Goal: Navigation & Orientation: Find specific page/section

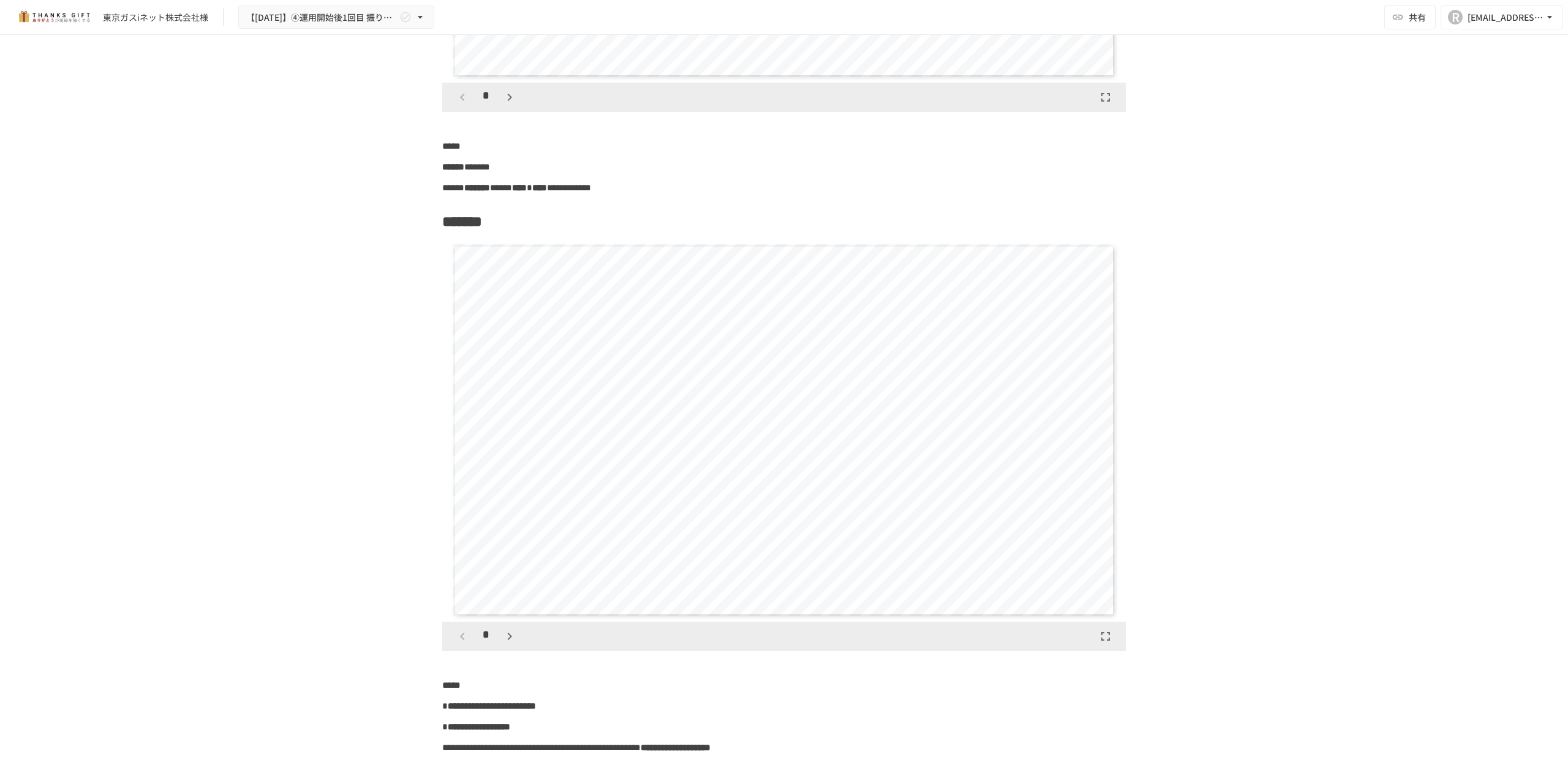
scroll to position [6040, 0]
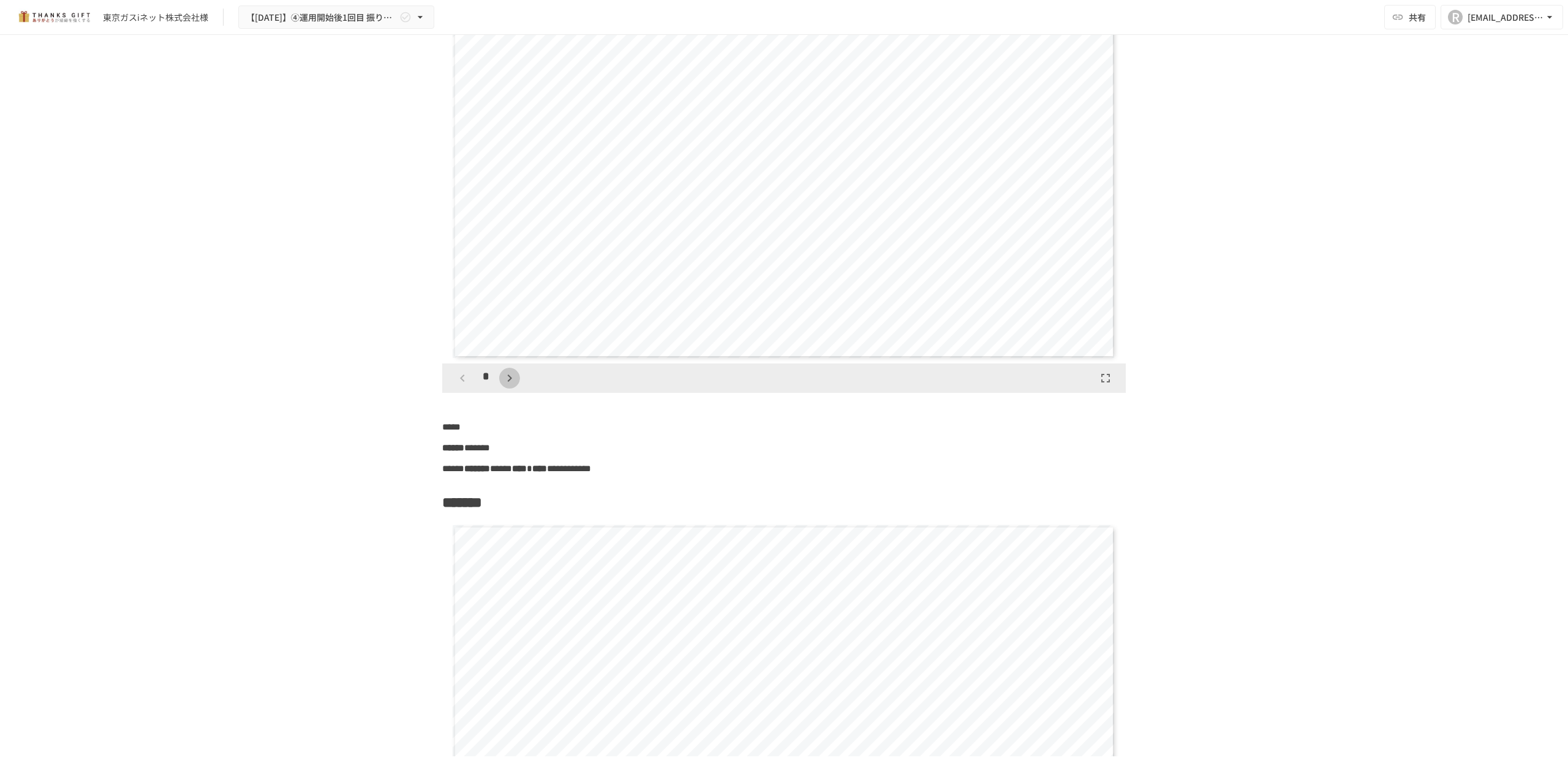
click at [507, 382] on icon "button" at bounding box center [510, 378] width 15 height 15
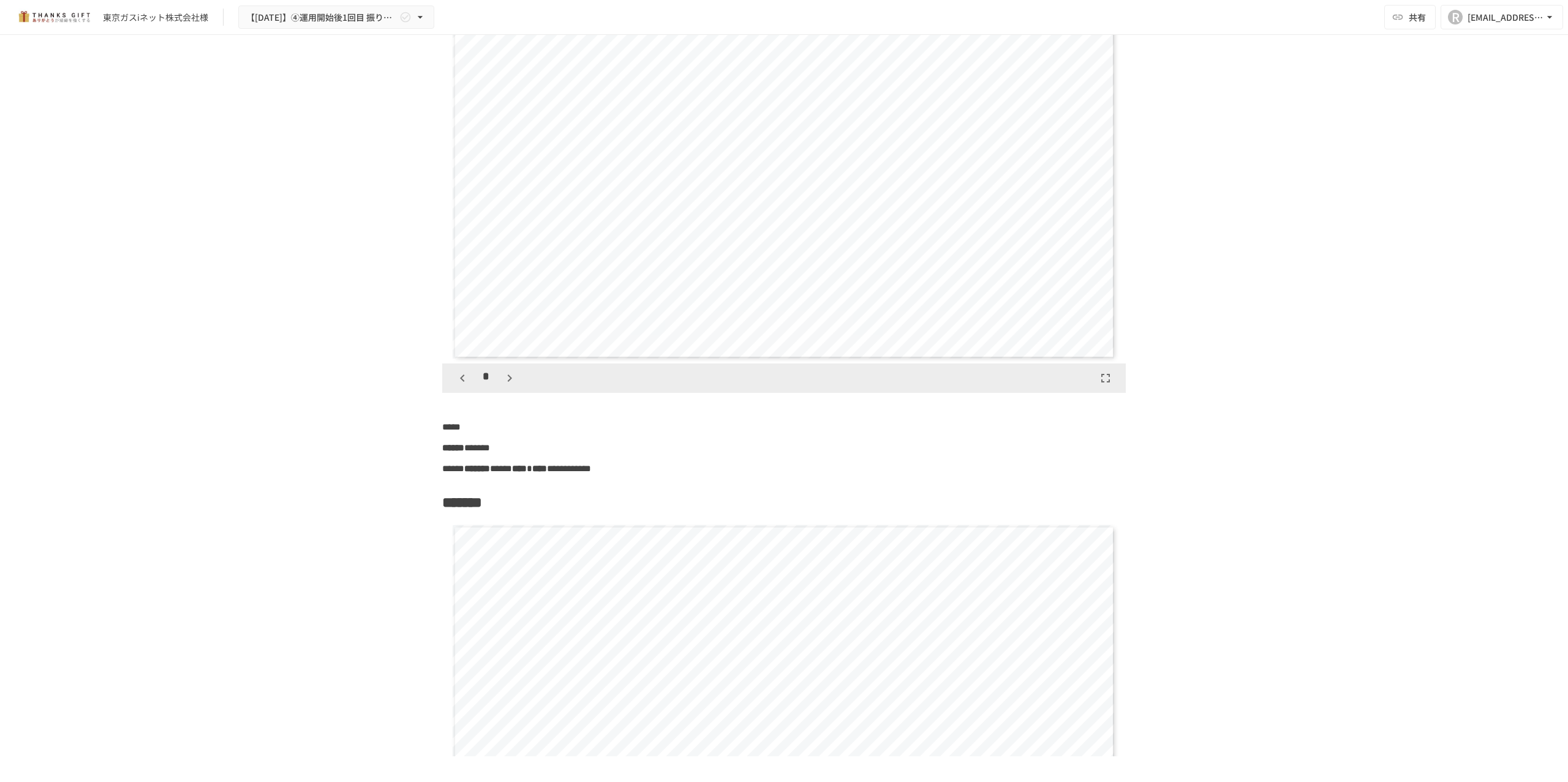
click at [507, 382] on icon "button" at bounding box center [510, 378] width 15 height 15
click at [507, 382] on div "*" at bounding box center [485, 378] width 68 height 21
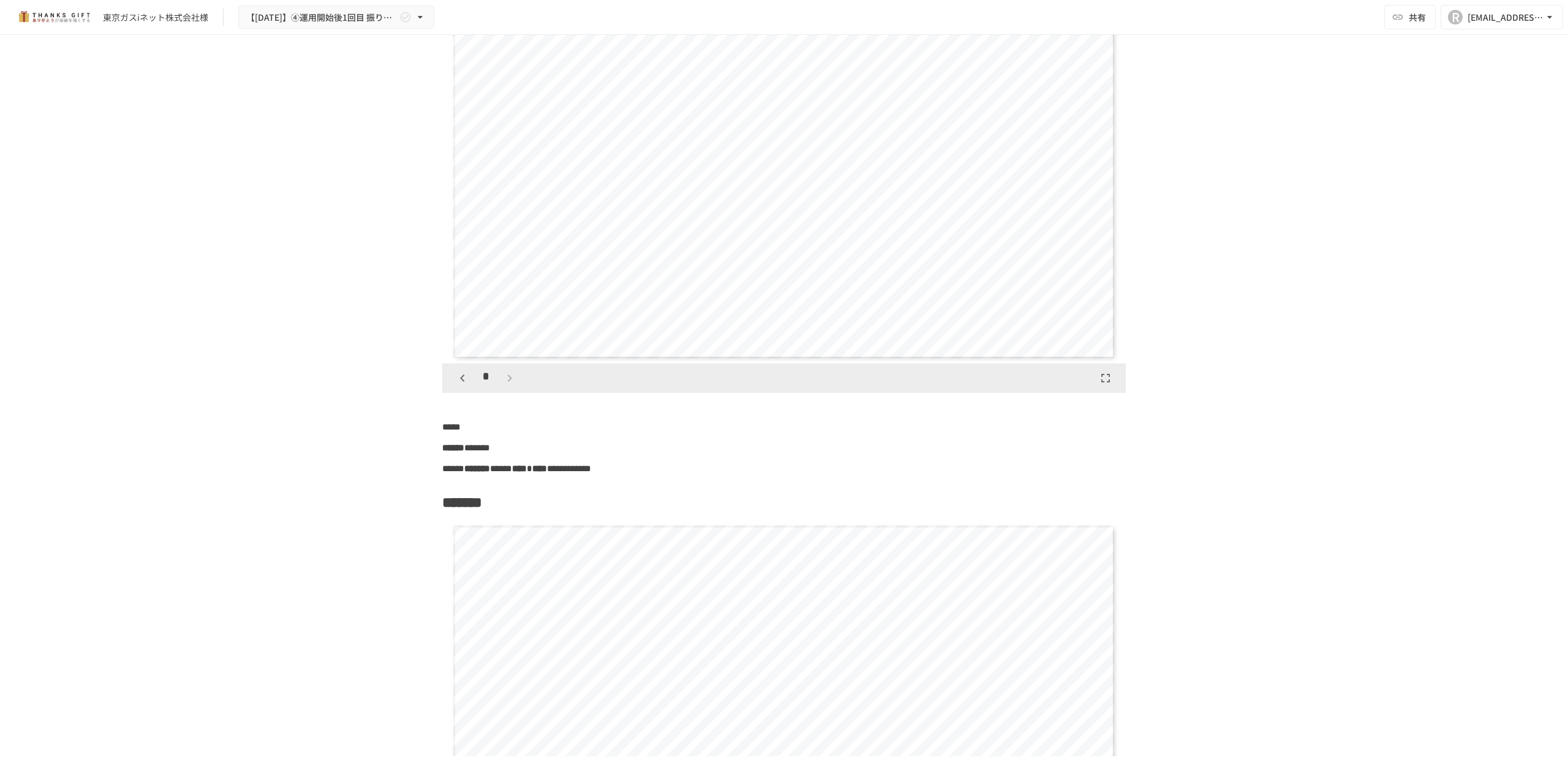
click at [498, 380] on div "*" at bounding box center [485, 378] width 68 height 21
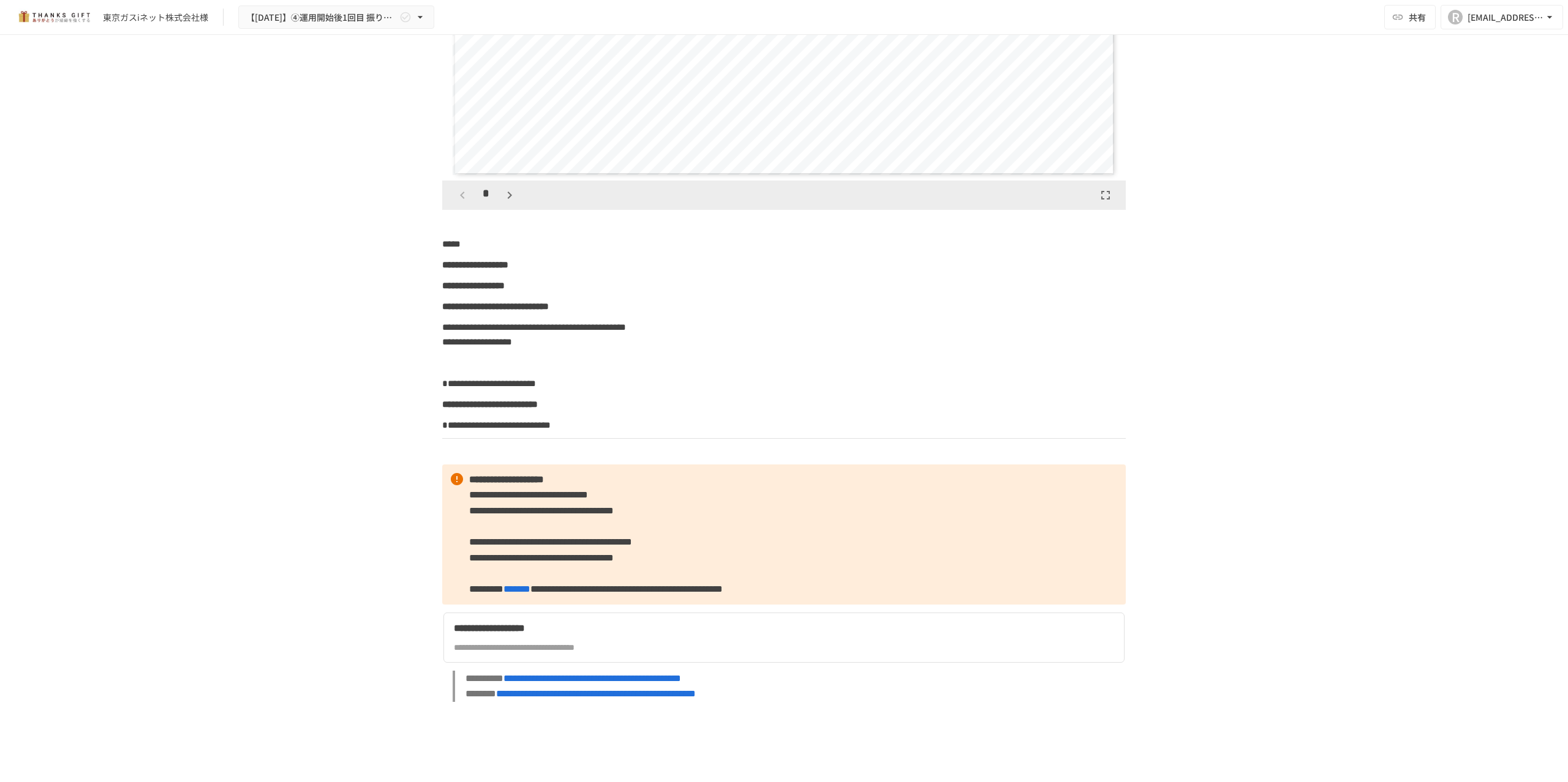
scroll to position [7102, 0]
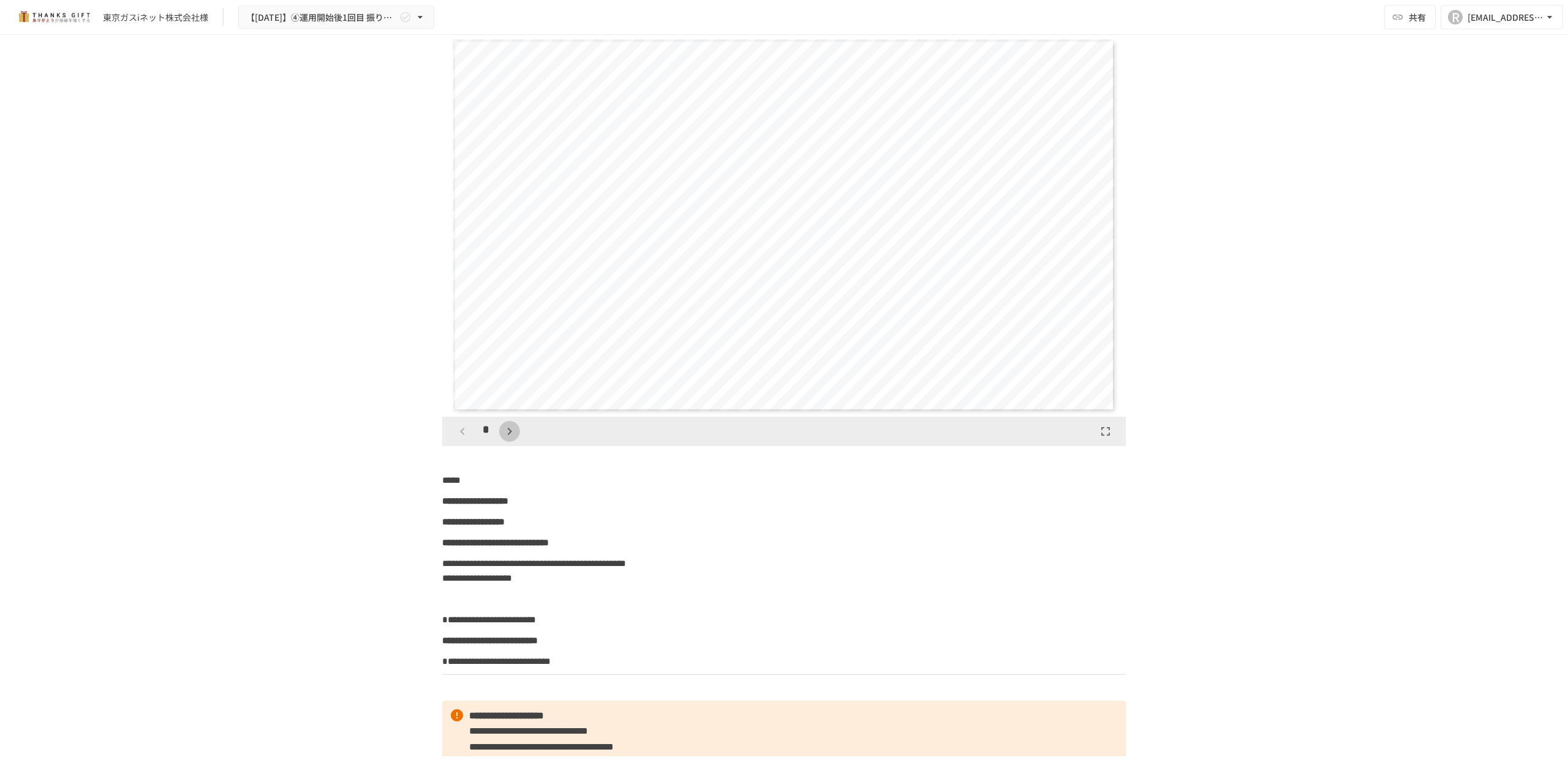
click at [503, 434] on icon "button" at bounding box center [510, 431] width 15 height 15
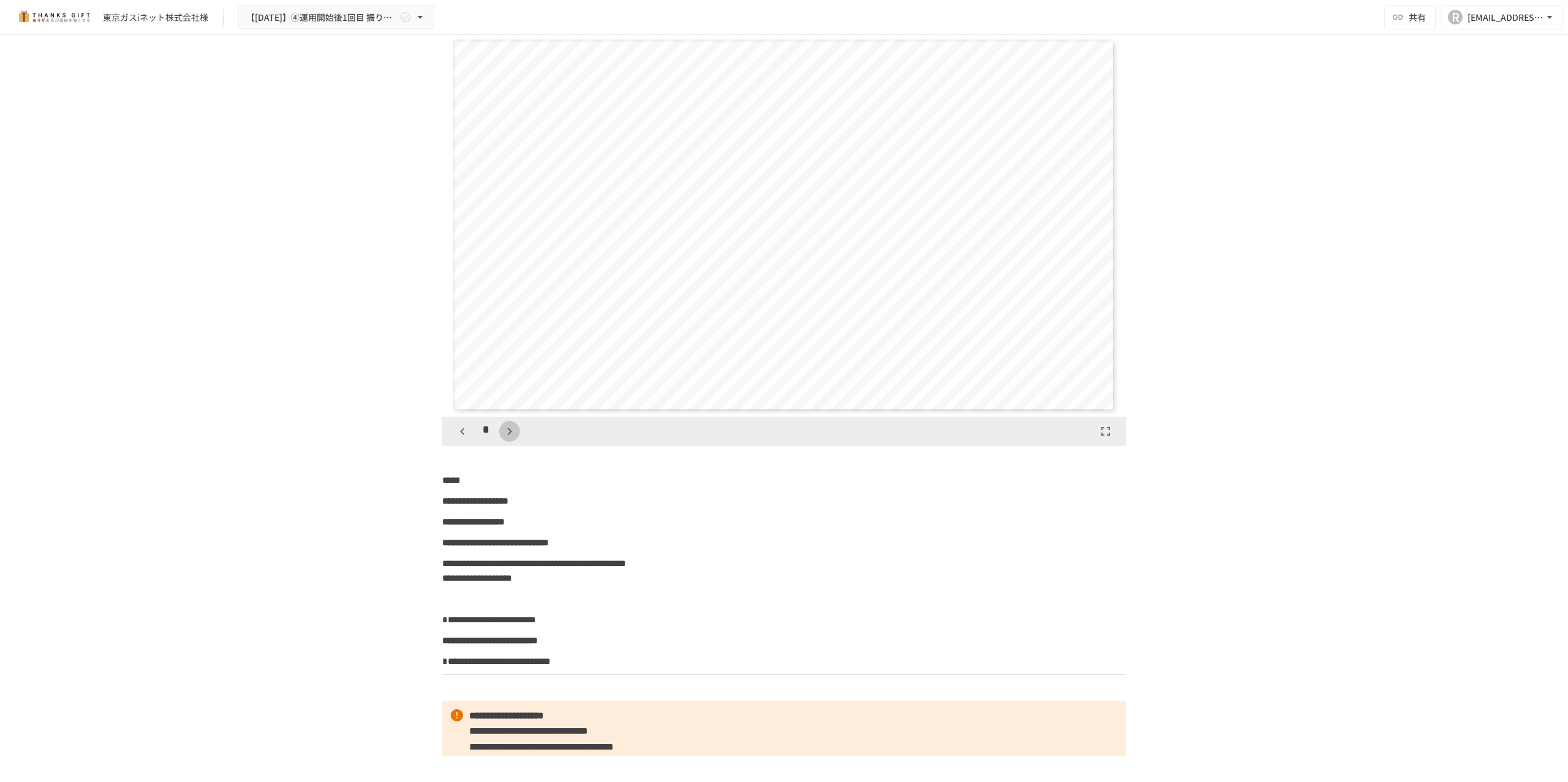
click at [503, 434] on icon "button" at bounding box center [510, 431] width 15 height 15
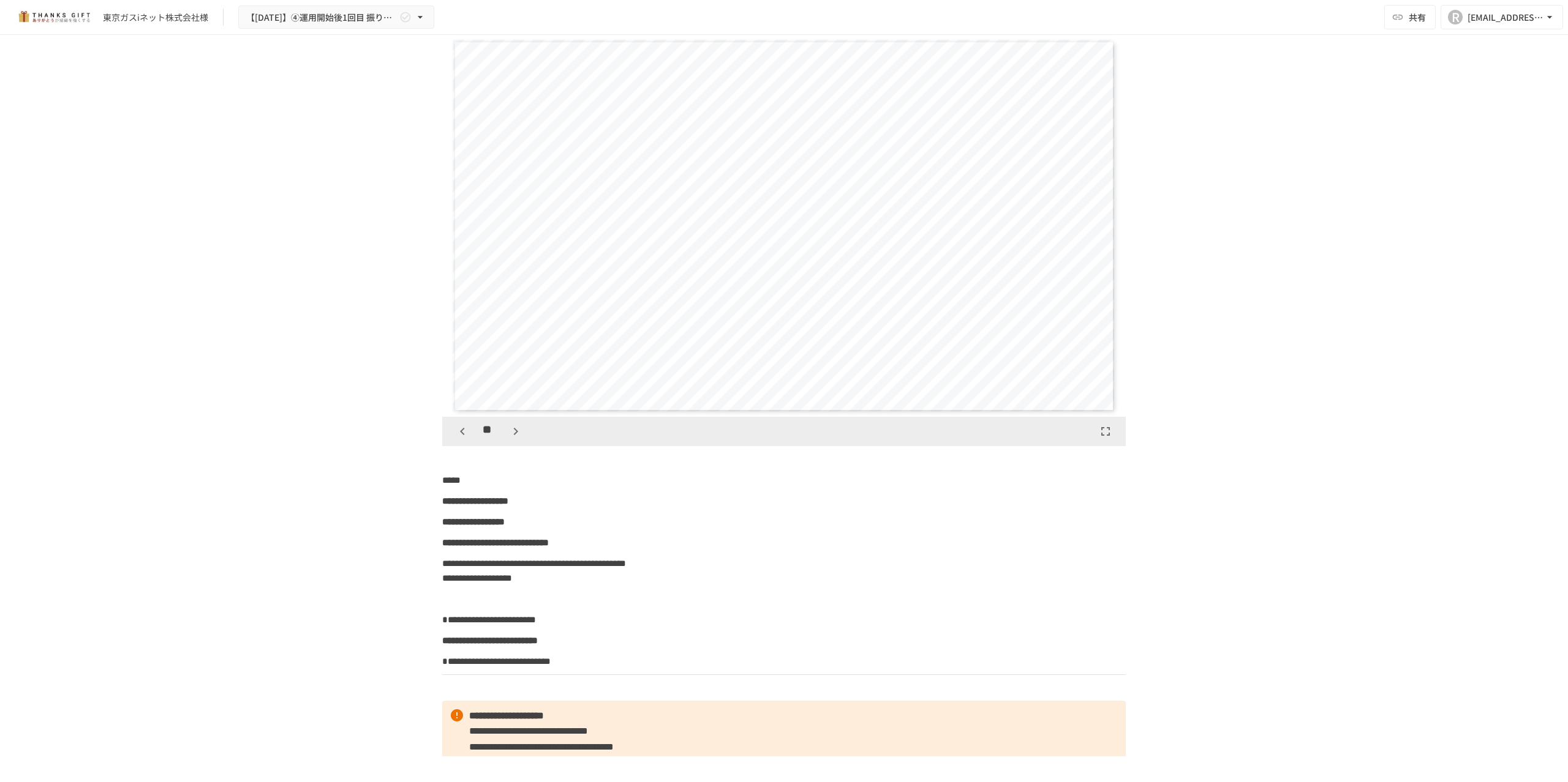
click at [505, 434] on button "button" at bounding box center [516, 432] width 21 height 21
click at [501, 434] on div "**" at bounding box center [489, 432] width 74 height 21
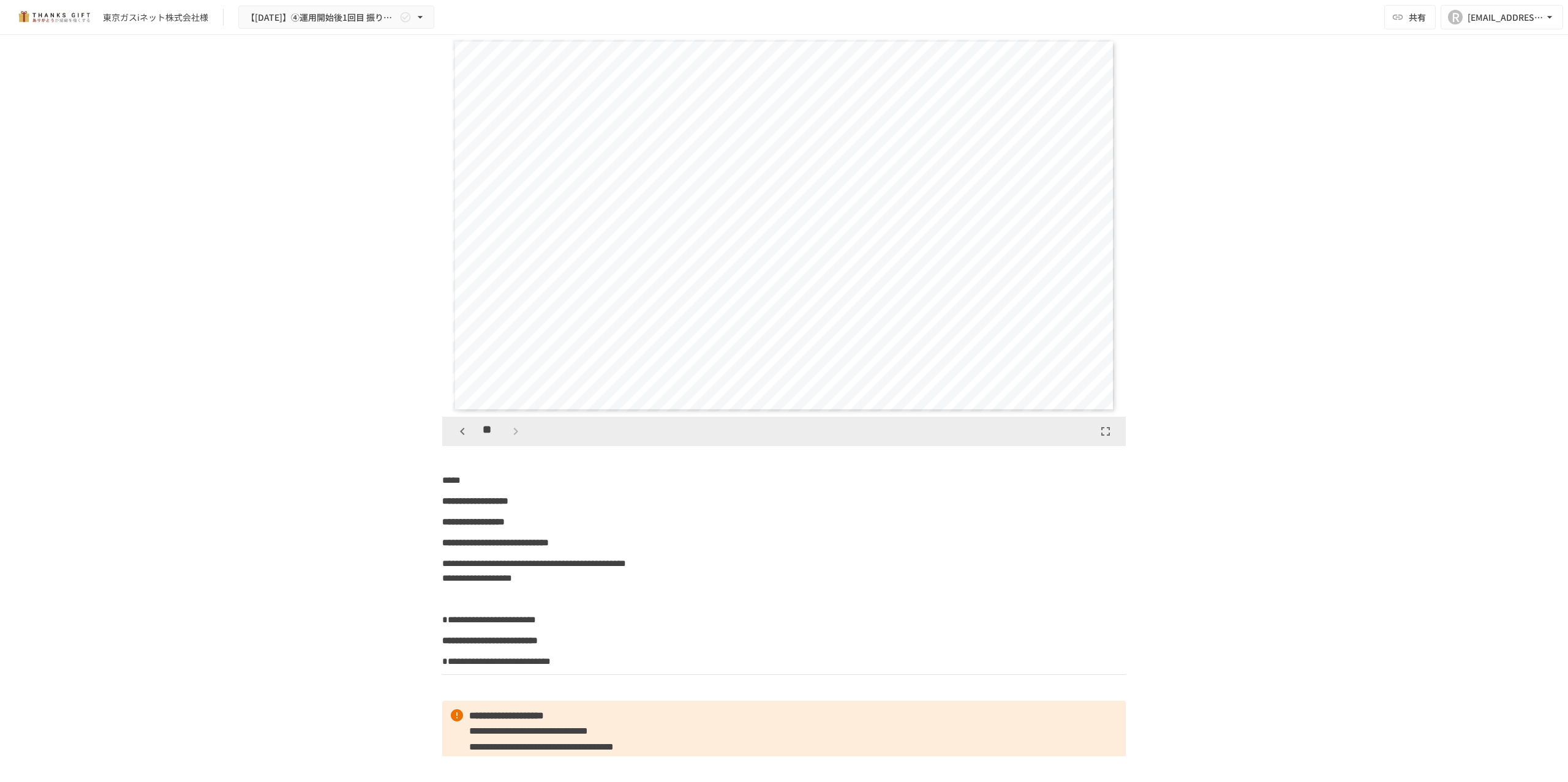
click at [501, 434] on div "**" at bounding box center [489, 432] width 74 height 21
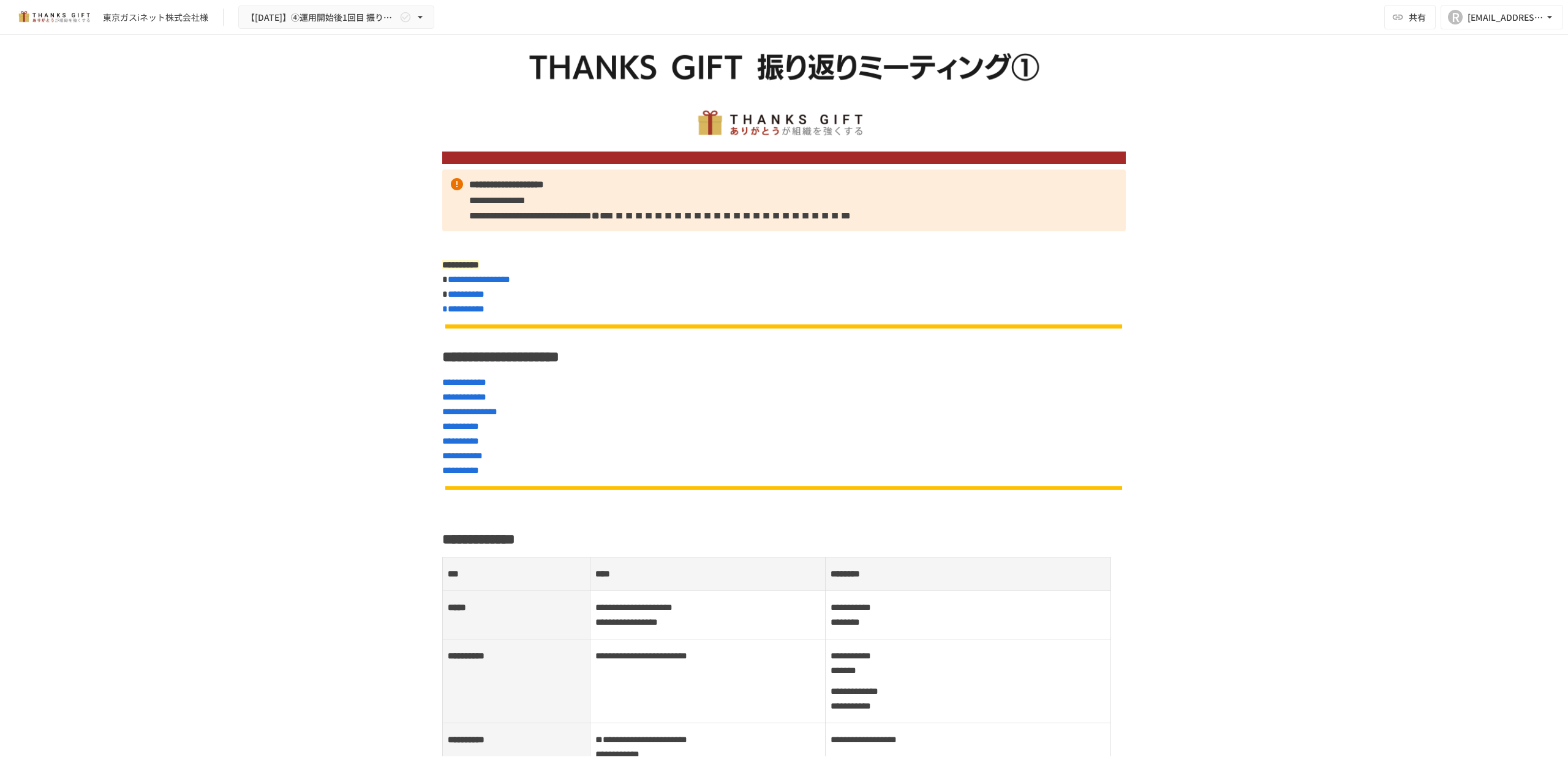
scroll to position [0, 0]
